Goal: Find specific page/section: Find specific page/section

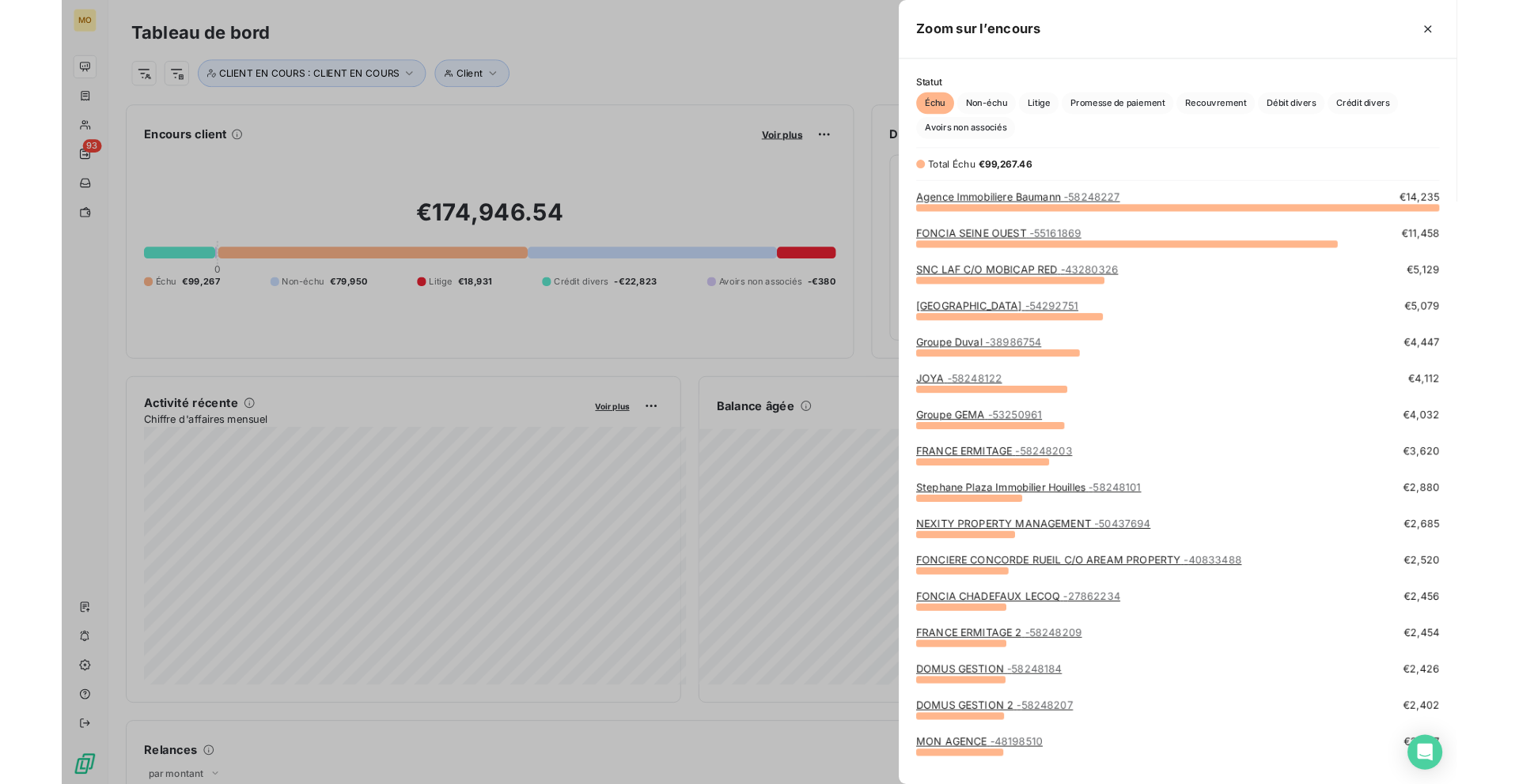
scroll to position [559, 608]
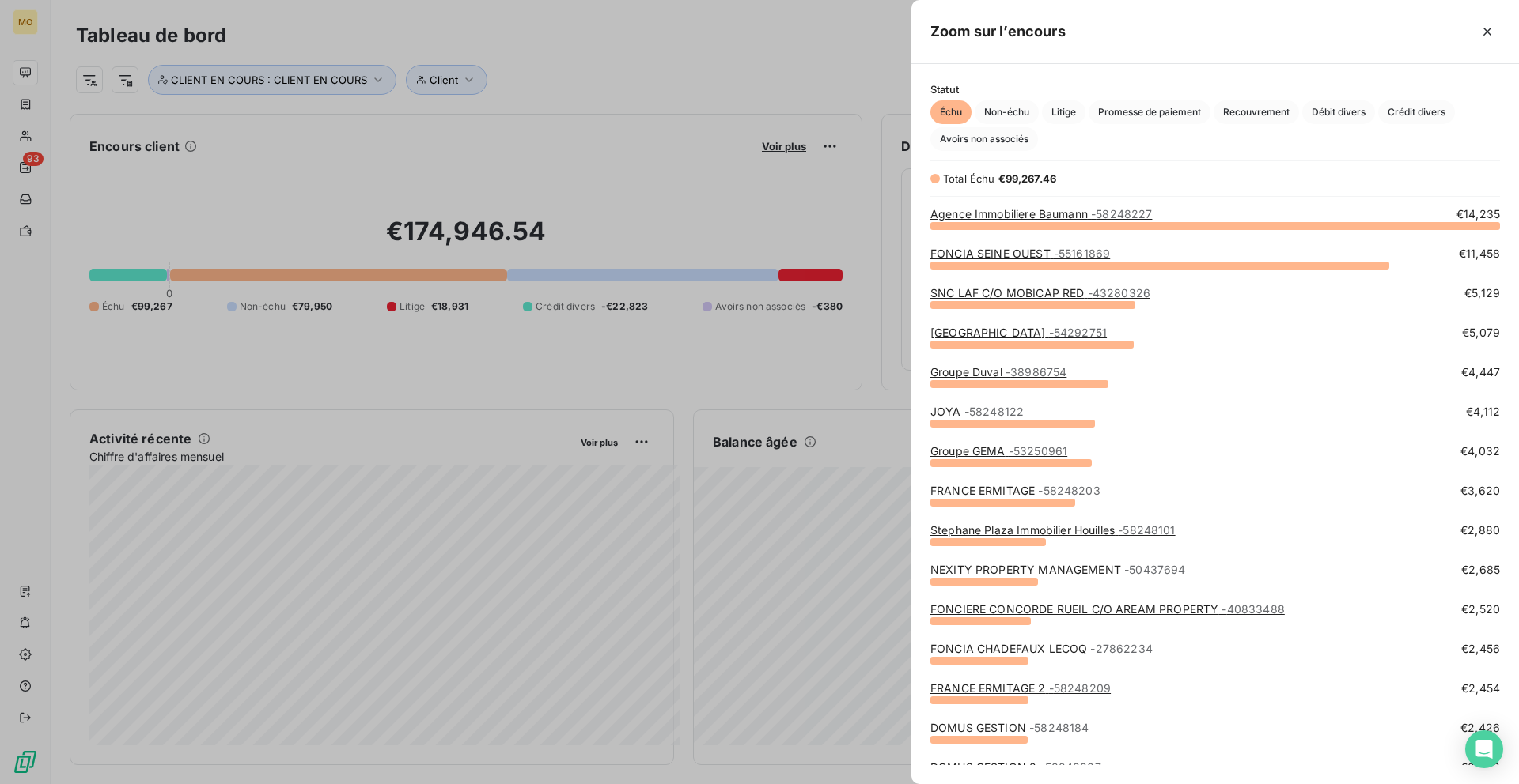
click at [958, 212] on link "Agence Immobiliere Baumann - 58248227" at bounding box center [1041, 213] width 221 height 13
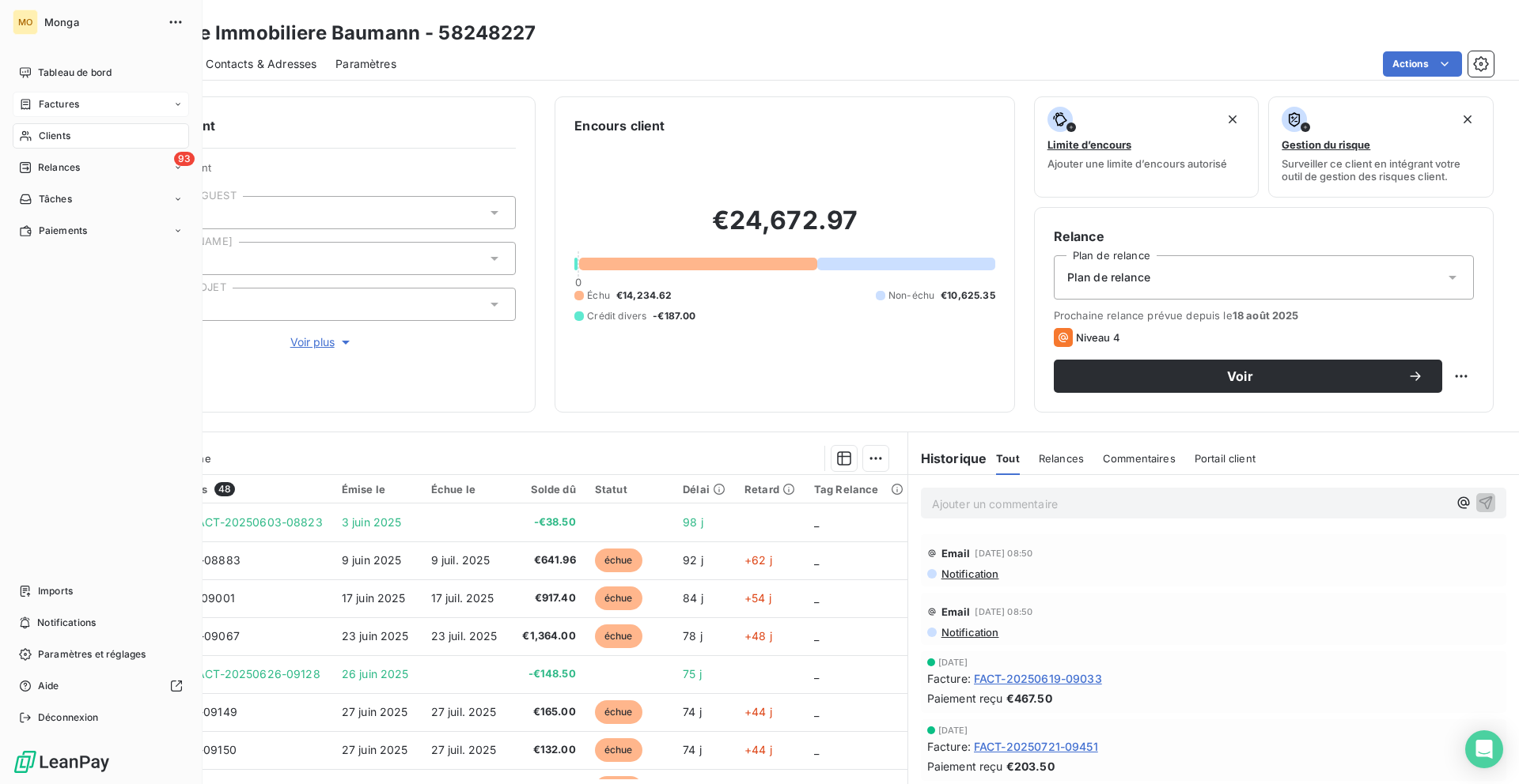
click at [27, 104] on icon at bounding box center [25, 104] width 13 height 13
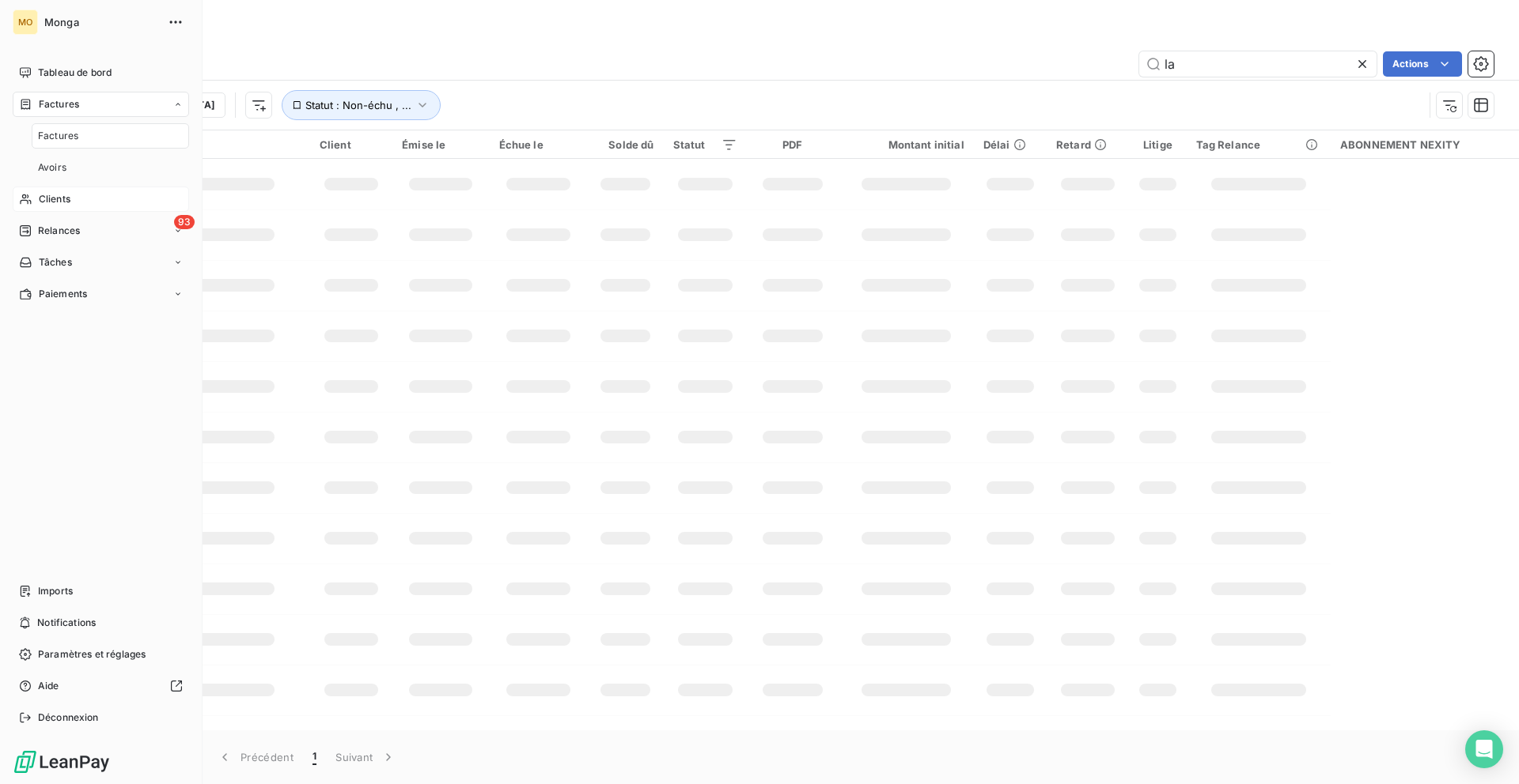
click at [75, 201] on div "Clients" at bounding box center [101, 198] width 176 height 25
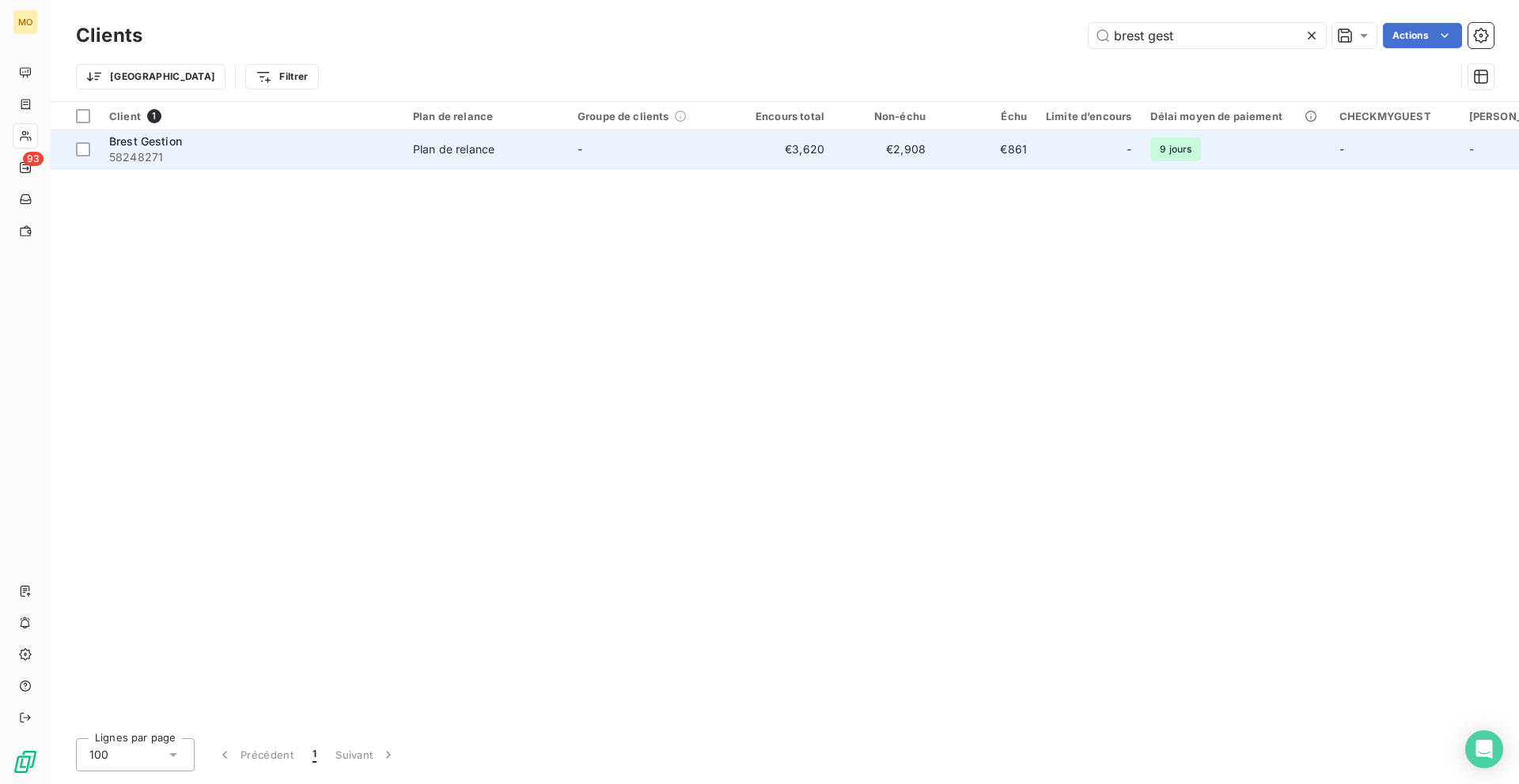
type input "brest gest"
click at [305, 162] on span "58248271" at bounding box center [252, 157] width 285 height 16
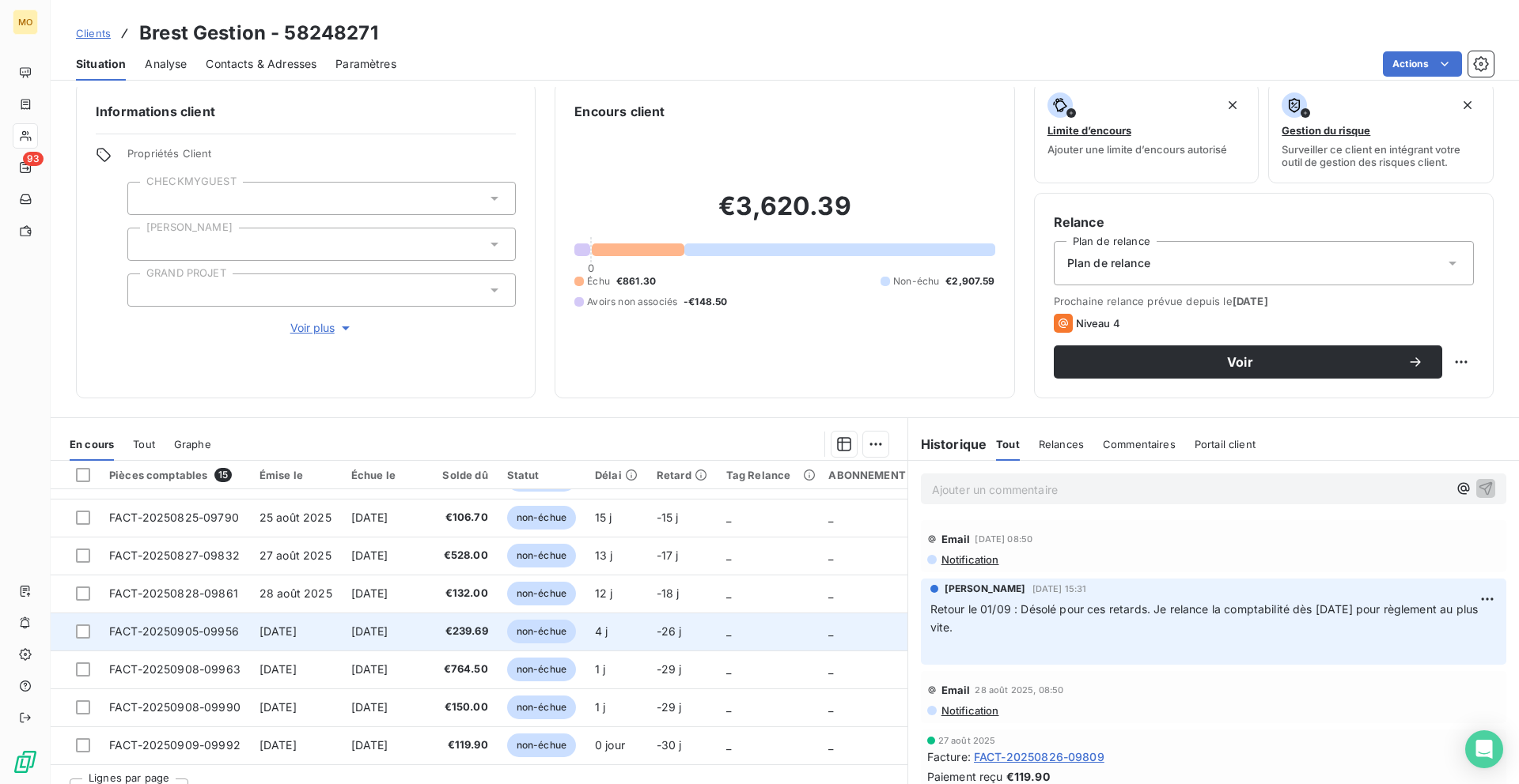
scroll to position [43, 0]
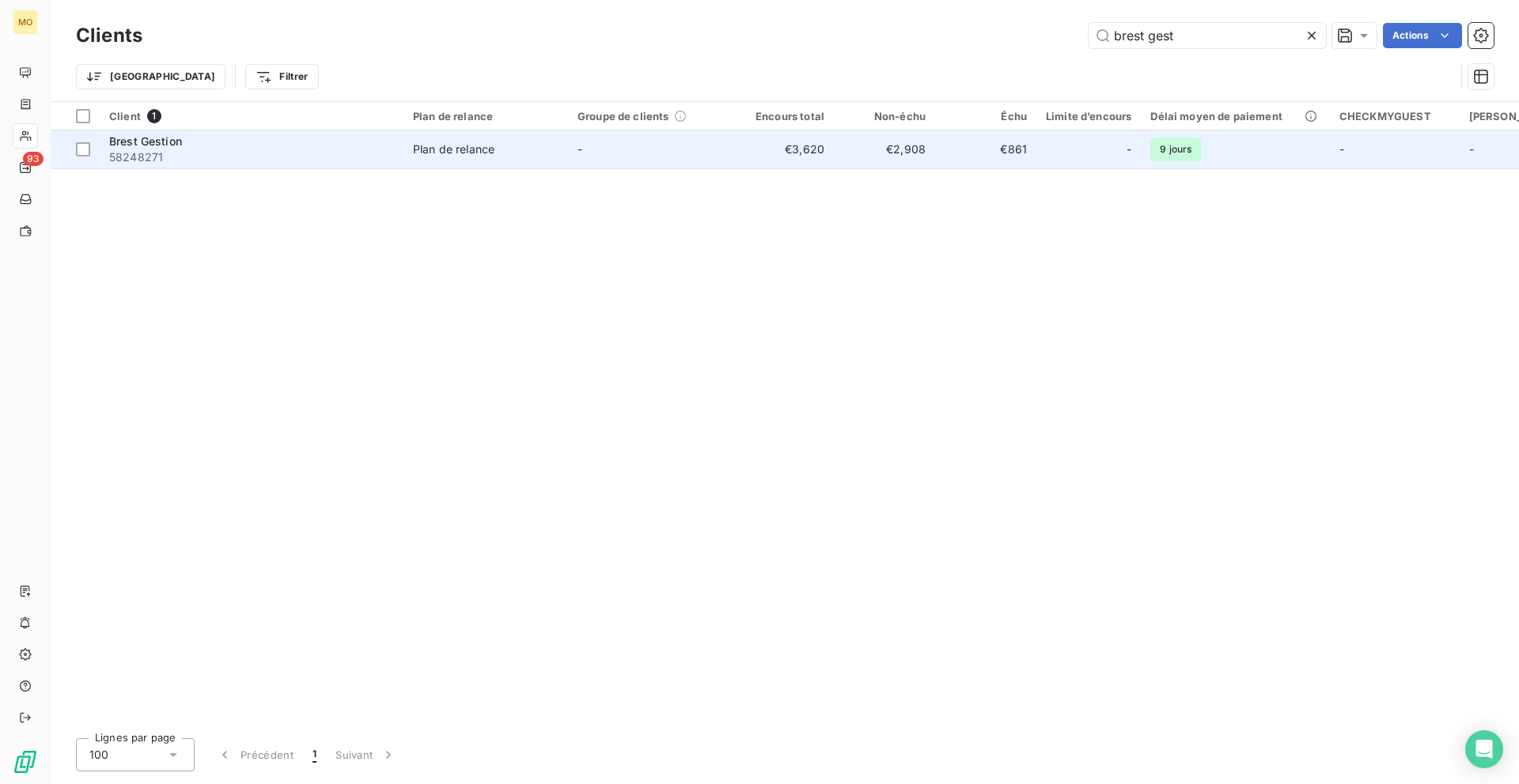
click at [711, 161] on td "-" at bounding box center [650, 149] width 164 height 38
